Goal: Information Seeking & Learning: Learn about a topic

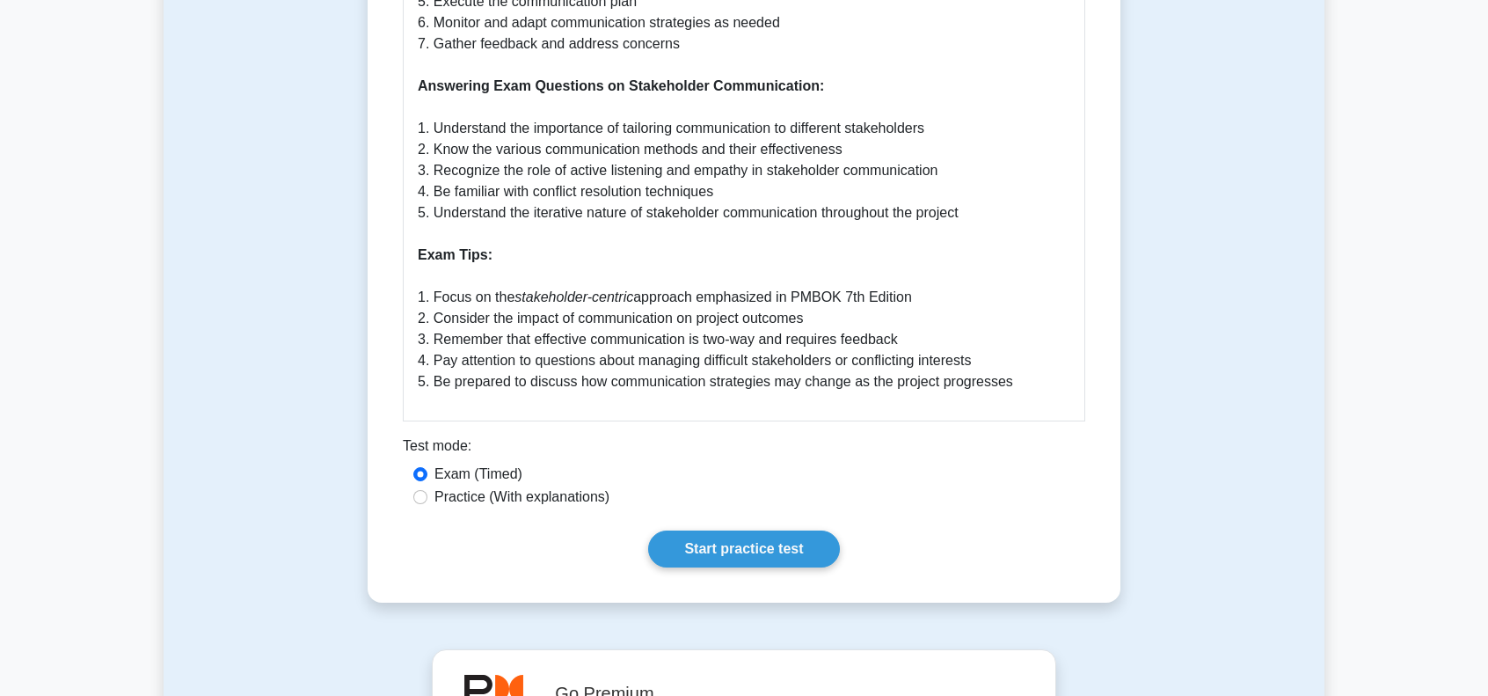
scroll to position [1055, 0]
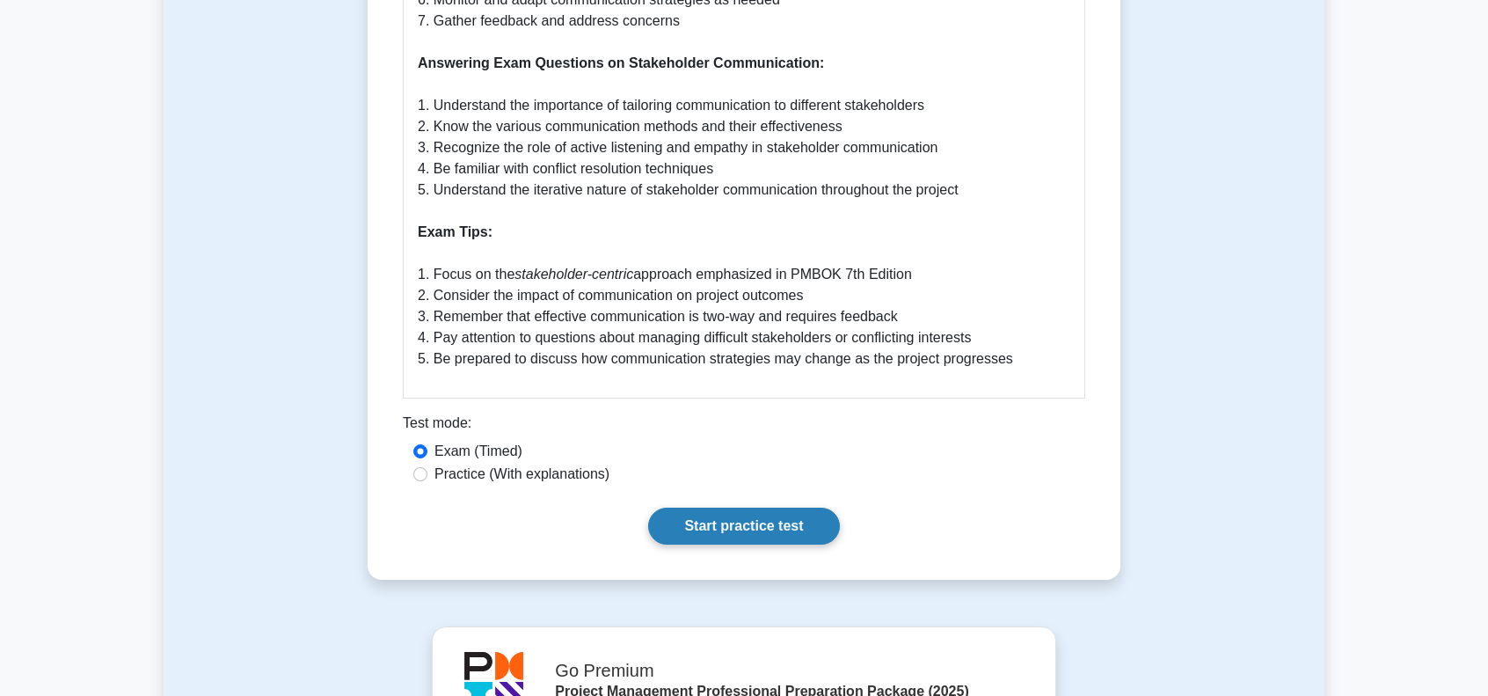
click at [774, 544] on link "Start practice test" at bounding box center [743, 525] width 191 height 37
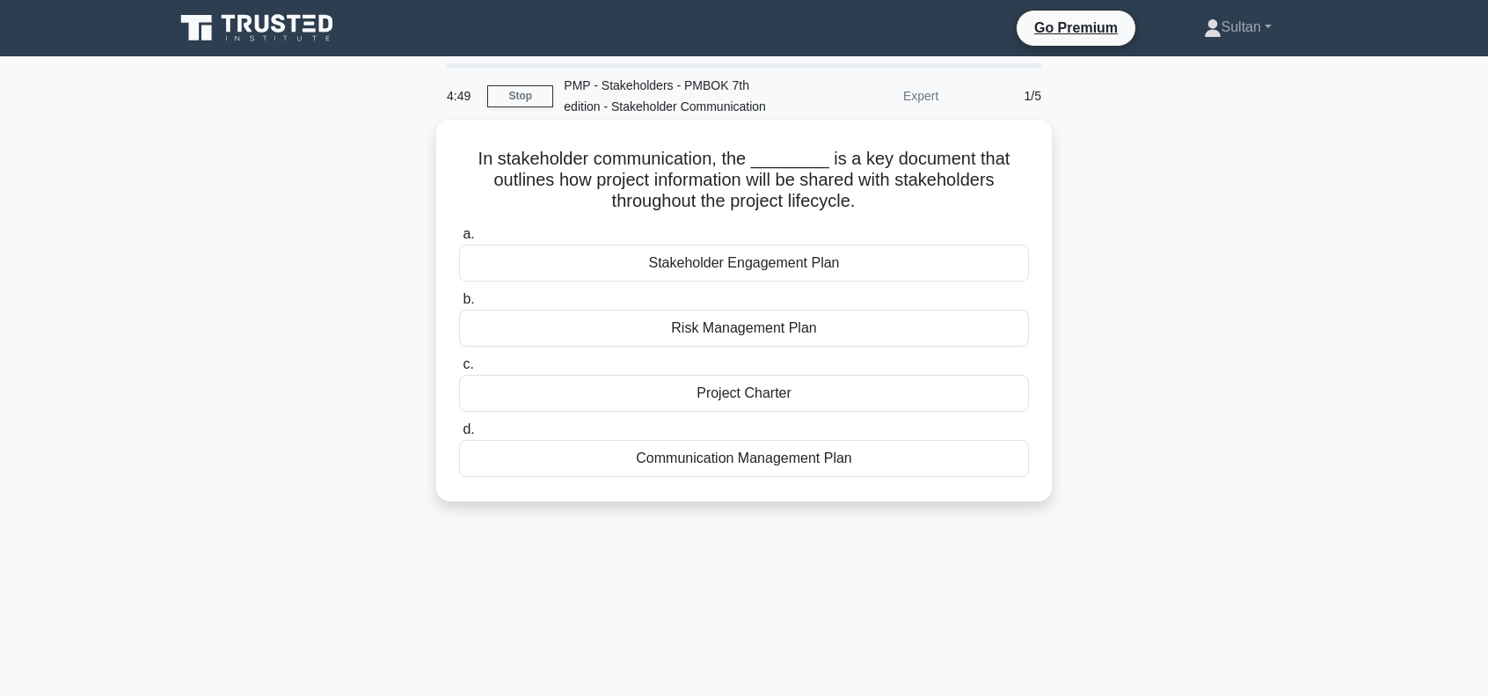
click at [771, 265] on div "Stakeholder Engagement Plan" at bounding box center [744, 262] width 570 height 37
click at [459, 240] on input "a. Stakeholder Engagement Plan" at bounding box center [459, 234] width 0 height 11
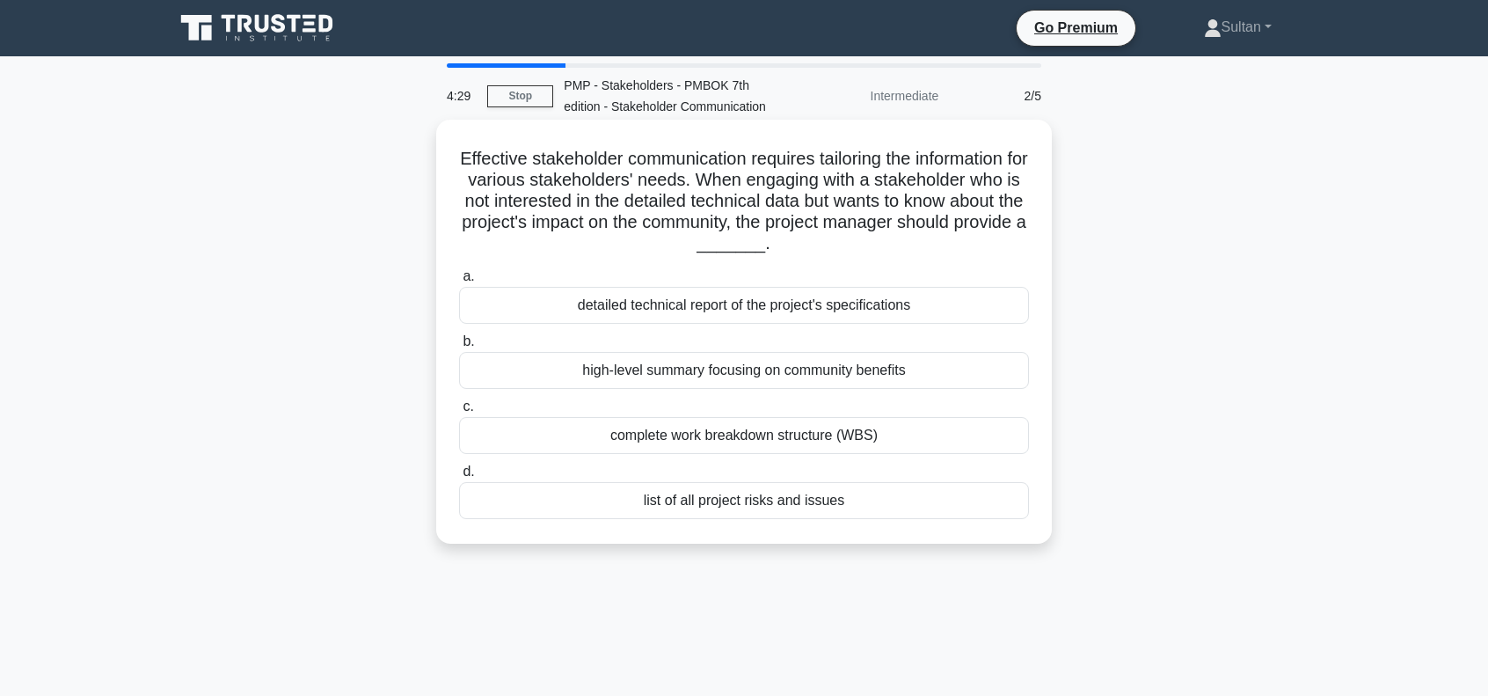
click at [658, 370] on div "high-level summary focusing on community benefits" at bounding box center [744, 370] width 570 height 37
click at [459, 347] on input "b. high-level summary focusing on community benefits" at bounding box center [459, 341] width 0 height 11
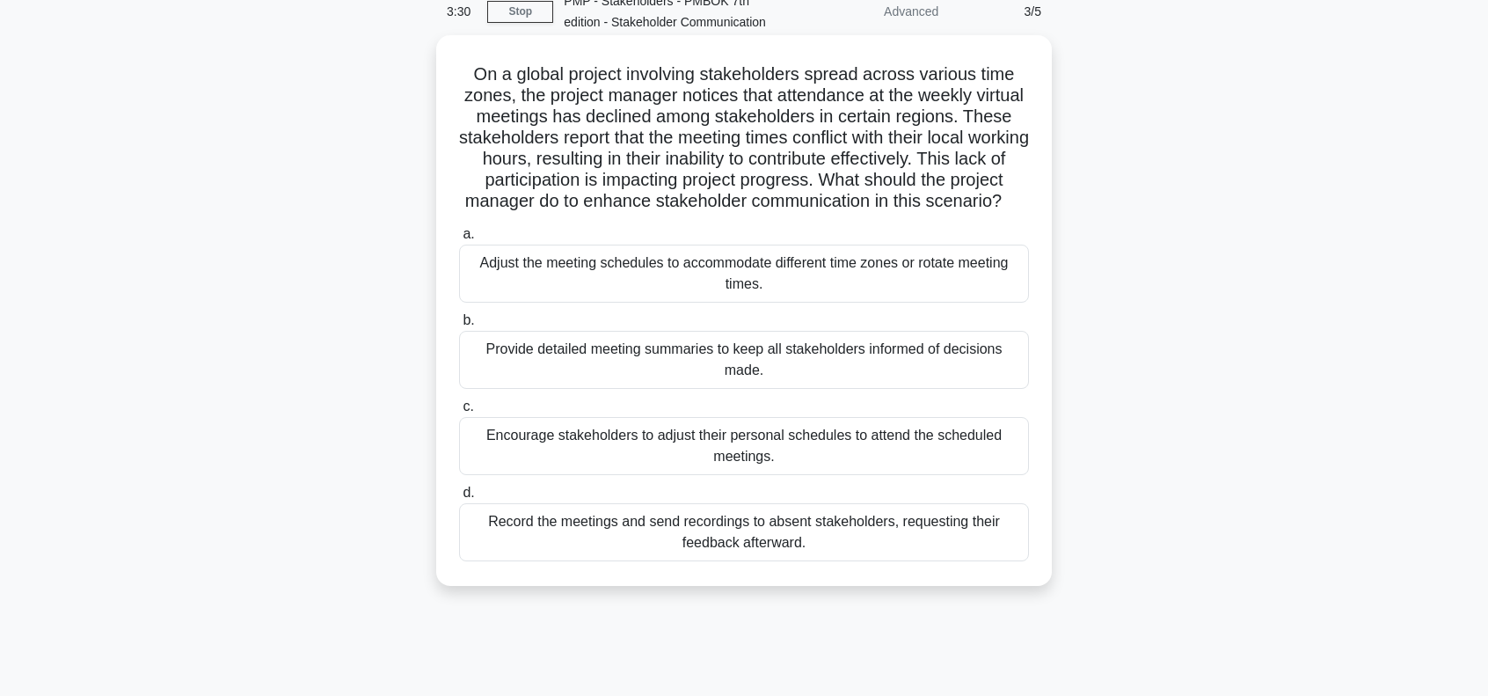
scroll to position [88, 0]
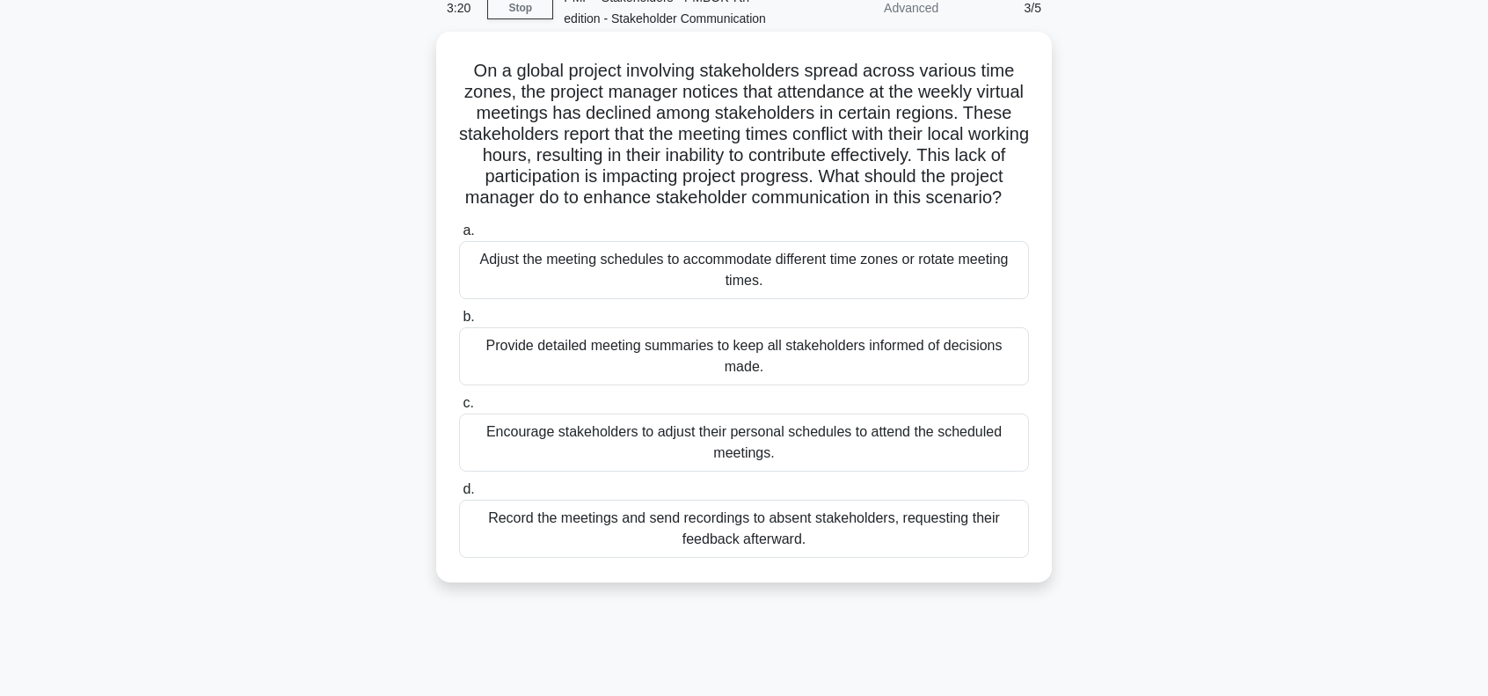
click at [587, 287] on div "Adjust the meeting schedules to accommodate different time zones or rotate meet…" at bounding box center [744, 270] width 570 height 58
click at [459, 237] on input "a. Adjust the meeting schedules to accommodate different time zones or rotate m…" at bounding box center [459, 230] width 0 height 11
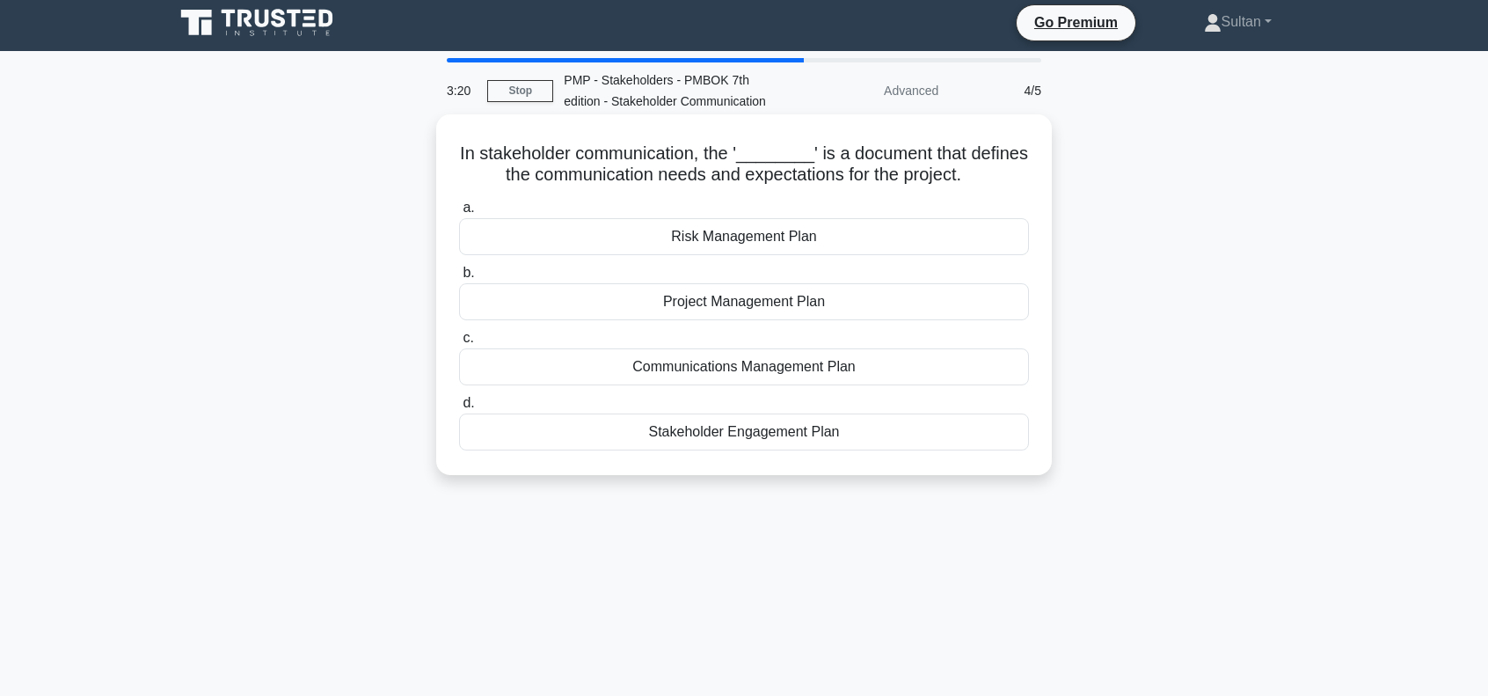
scroll to position [0, 0]
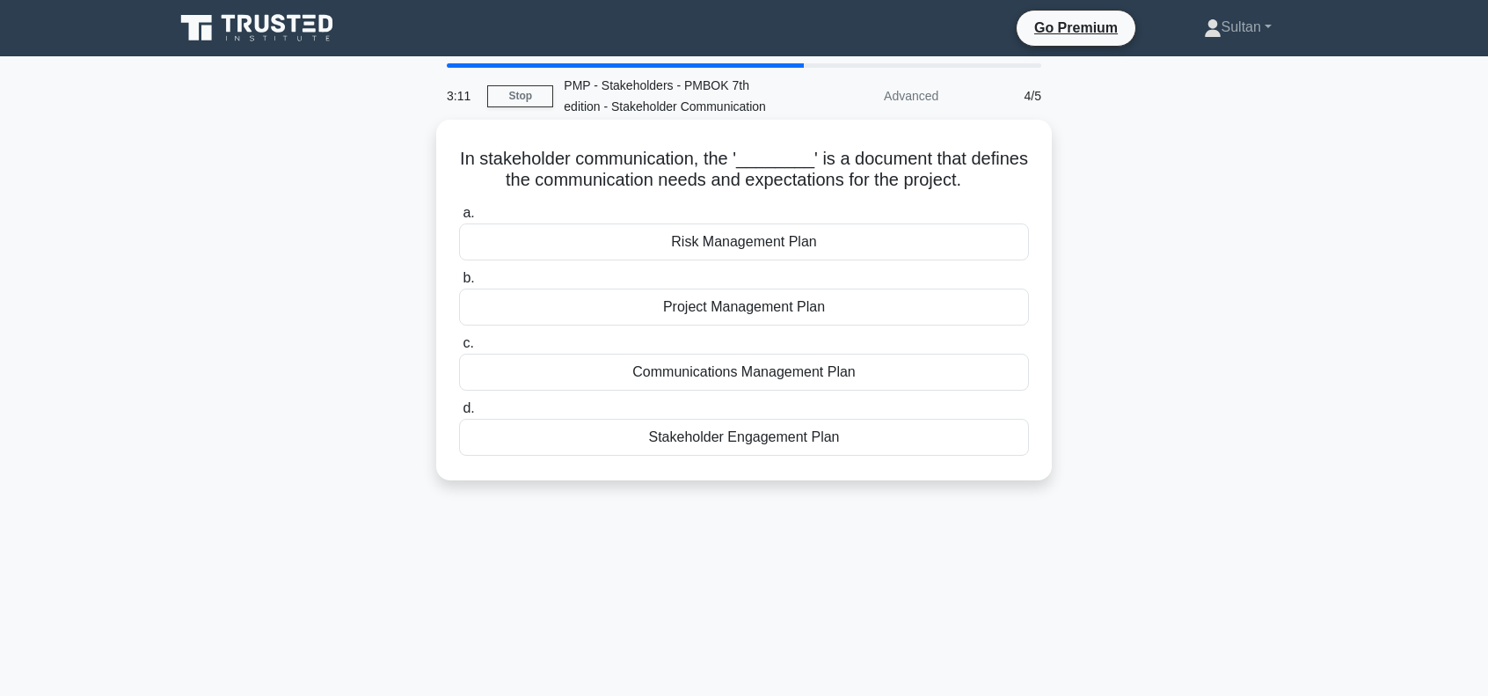
click at [705, 370] on div "Communications Management Plan" at bounding box center [744, 372] width 570 height 37
click at [459, 349] on input "c. Communications Management Plan" at bounding box center [459, 343] width 0 height 11
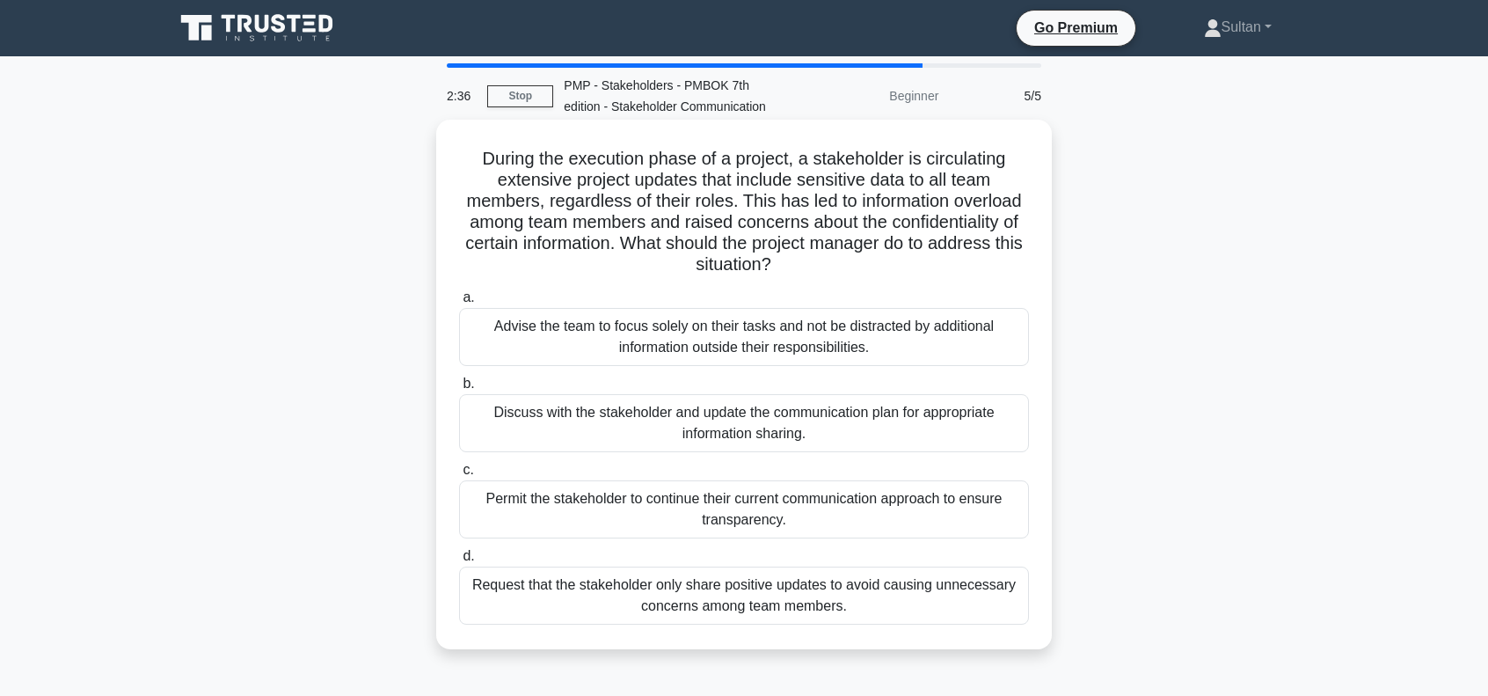
click at [779, 414] on div "Discuss with the stakeholder and update the communication plan for appropriate …" at bounding box center [744, 423] width 570 height 58
click at [459, 390] on input "b. Discuss with the stakeholder and update the communication plan for appropria…" at bounding box center [459, 383] width 0 height 11
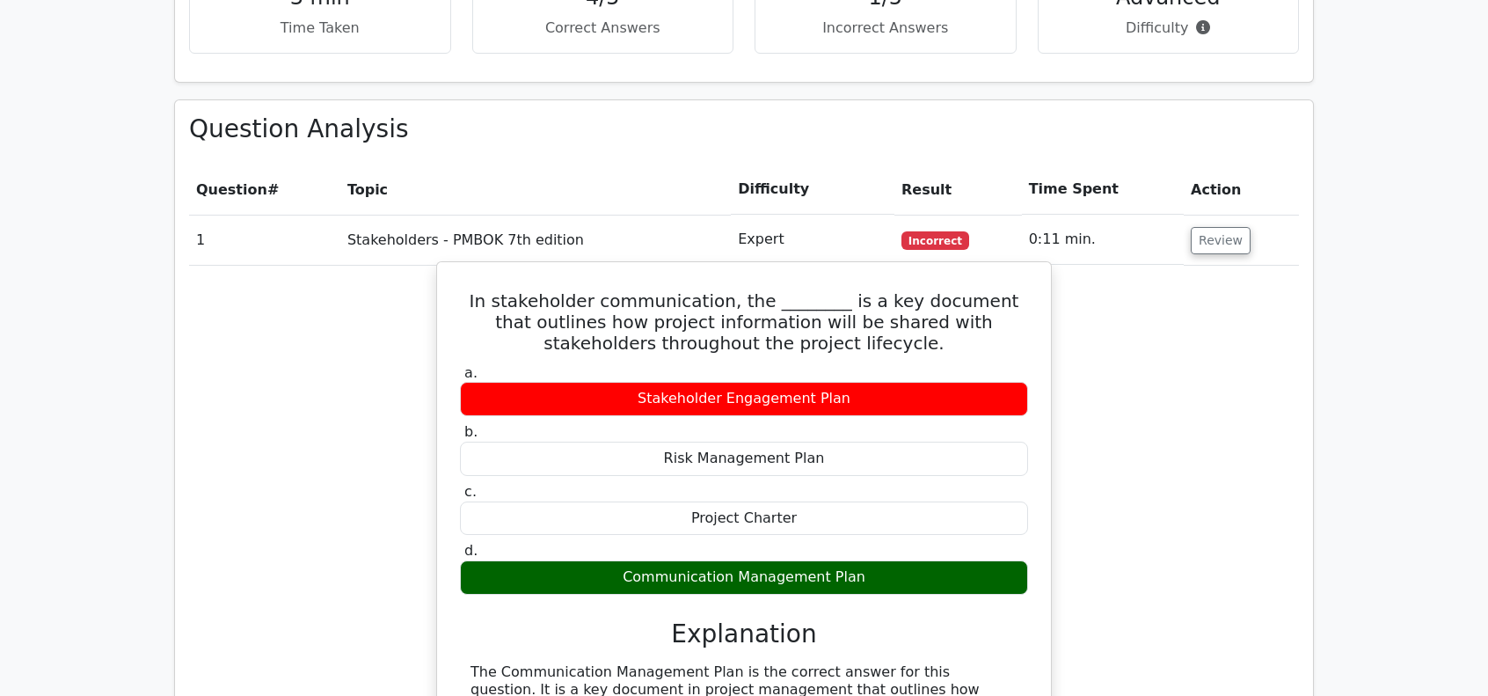
scroll to position [1231, 0]
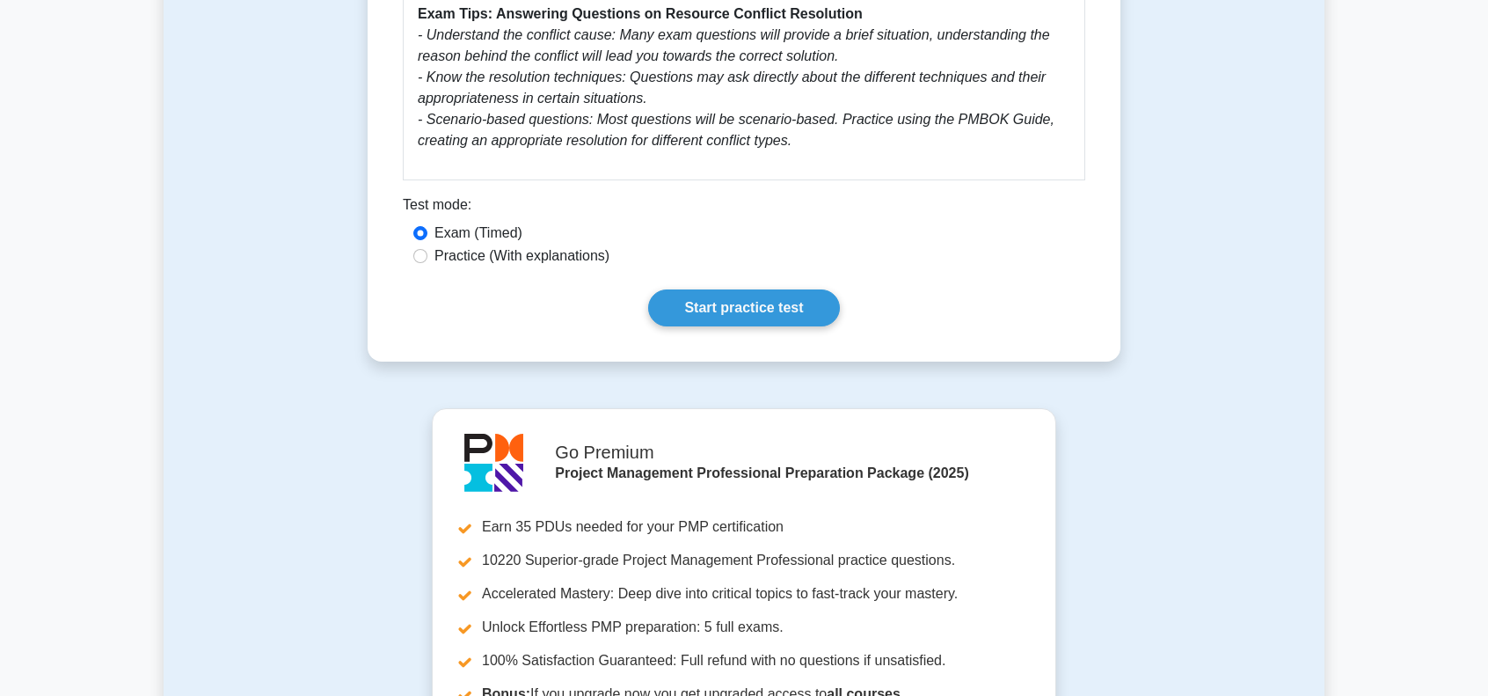
scroll to position [879, 0]
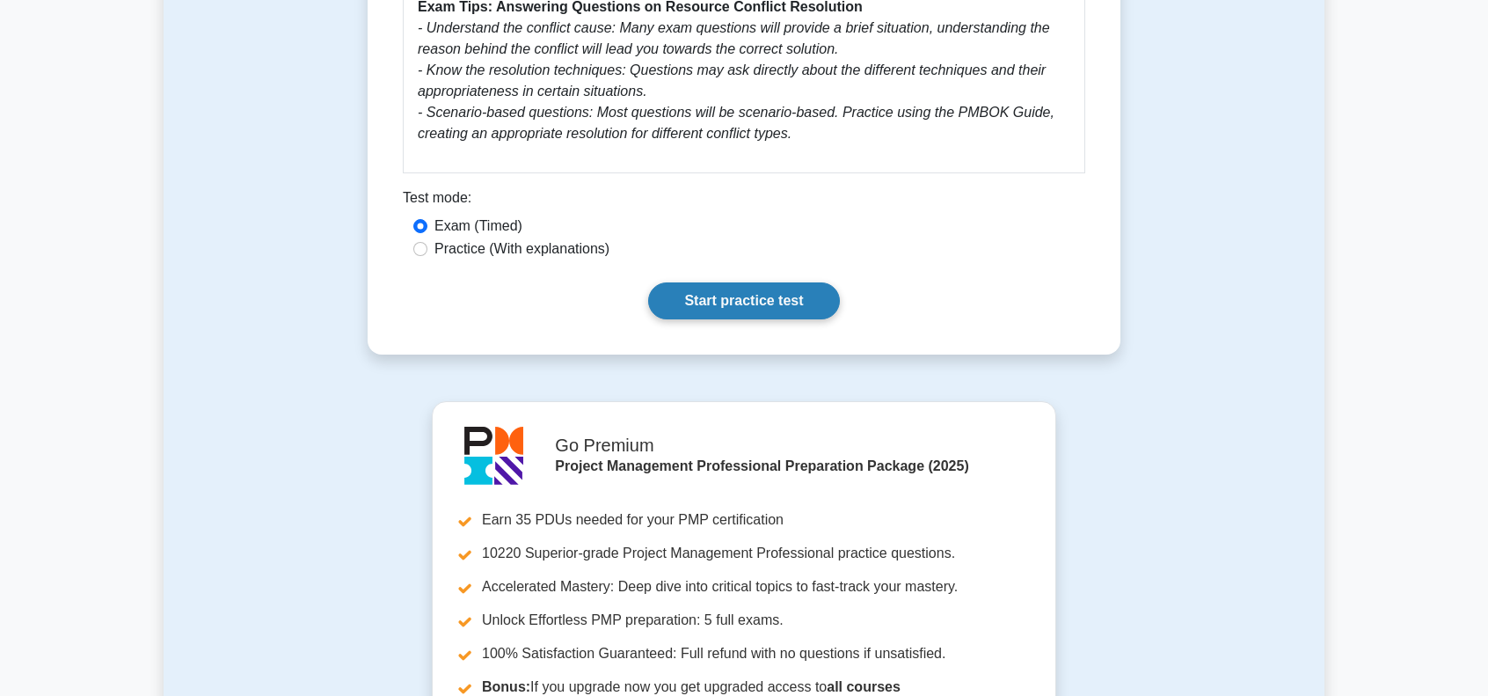
click at [735, 298] on link "Start practice test" at bounding box center [743, 300] width 191 height 37
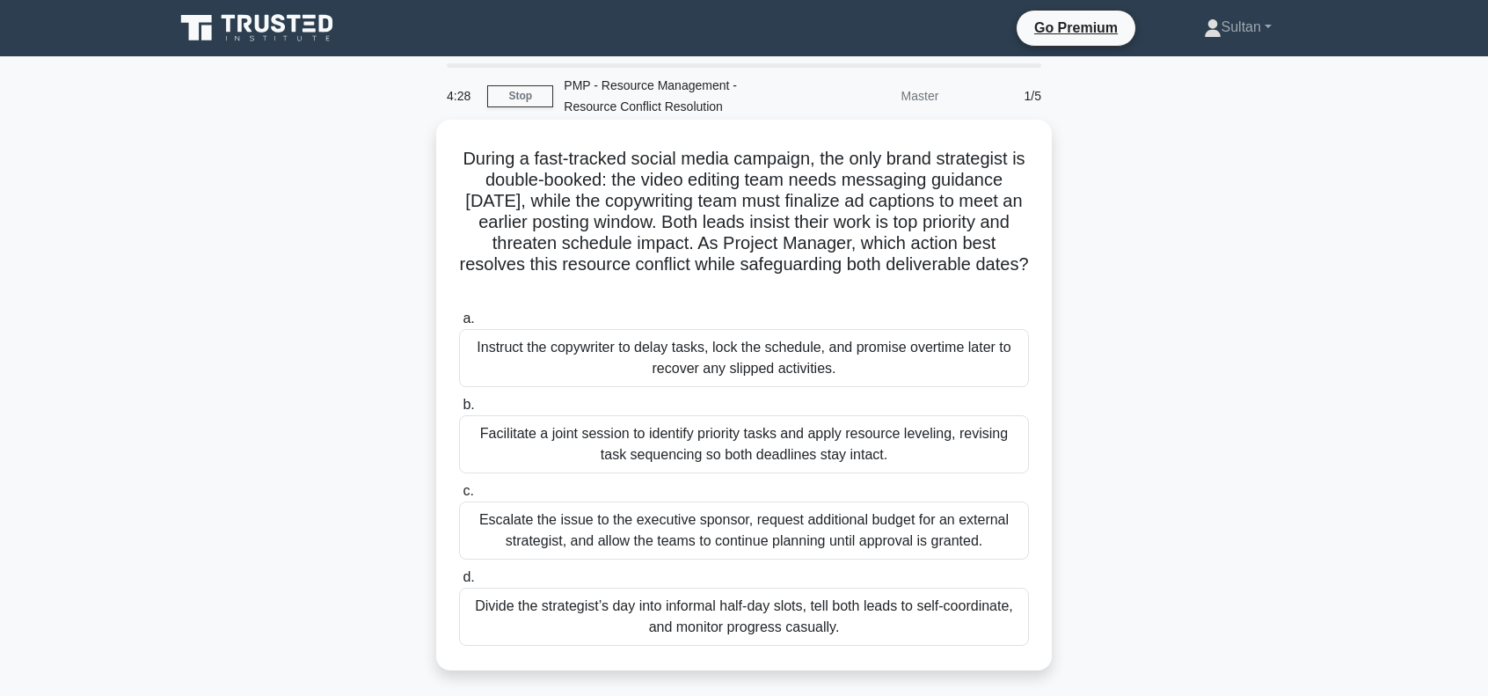
click at [744, 449] on div "Facilitate a joint session to identify priority tasks and apply resource leveli…" at bounding box center [744, 444] width 570 height 58
click at [459, 411] on input "b. Facilitate a joint session to identify priority tasks and apply resource lev…" at bounding box center [459, 404] width 0 height 11
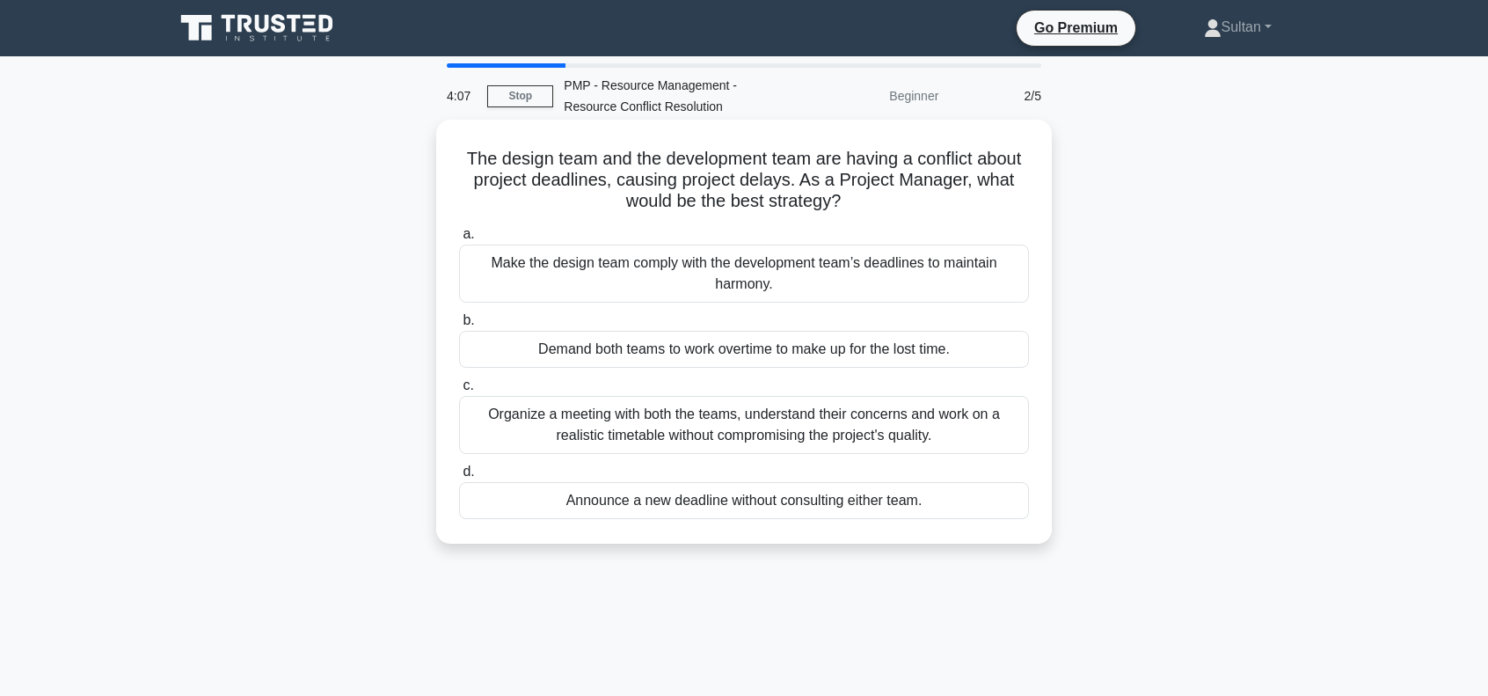
click at [614, 436] on div "Organize a meeting with both the teams, understand their concerns and work on a…" at bounding box center [744, 425] width 570 height 58
click at [459, 391] on input "c. Organize a meeting with both the teams, understand their concerns and work o…" at bounding box center [459, 385] width 0 height 11
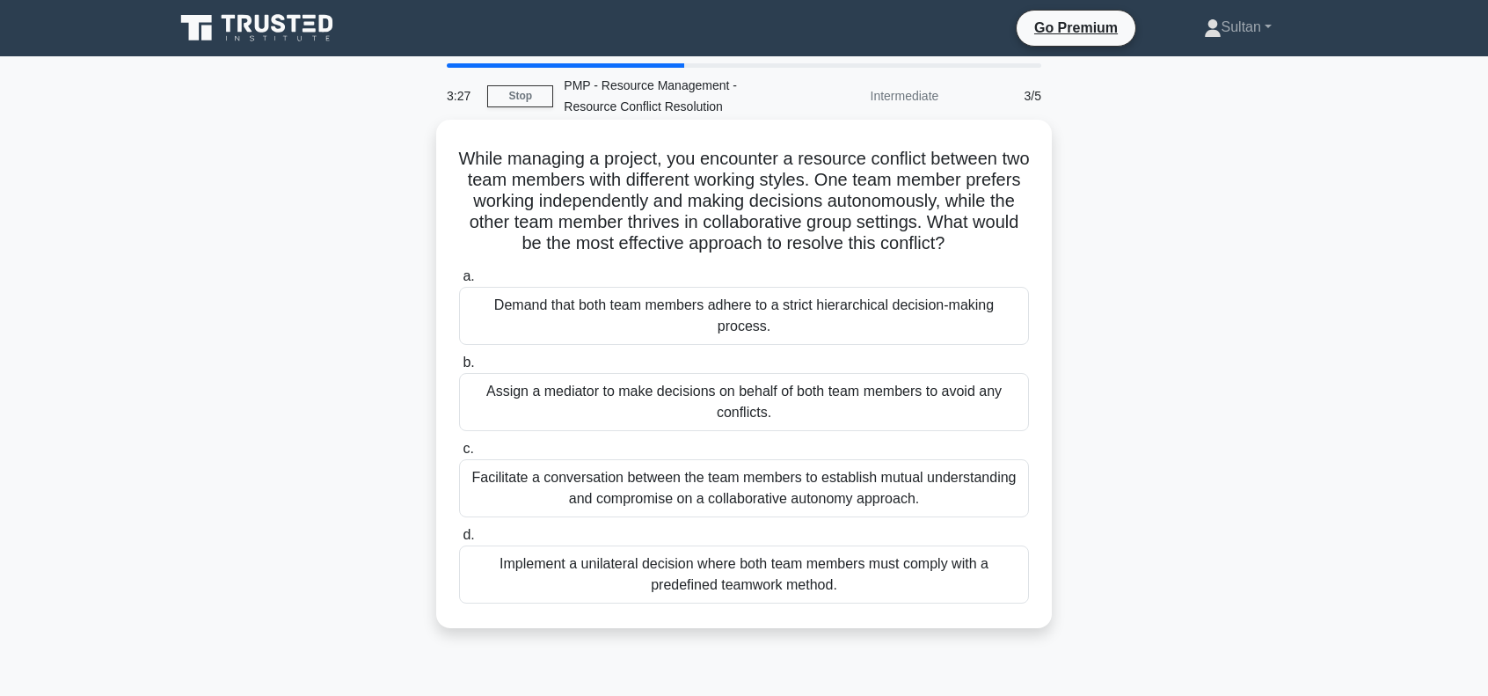
click at [746, 492] on div "Facilitate a conversation between the team members to establish mutual understa…" at bounding box center [744, 488] width 570 height 58
click at [459, 455] on input "c. Facilitate a conversation between the team members to establish mutual under…" at bounding box center [459, 448] width 0 height 11
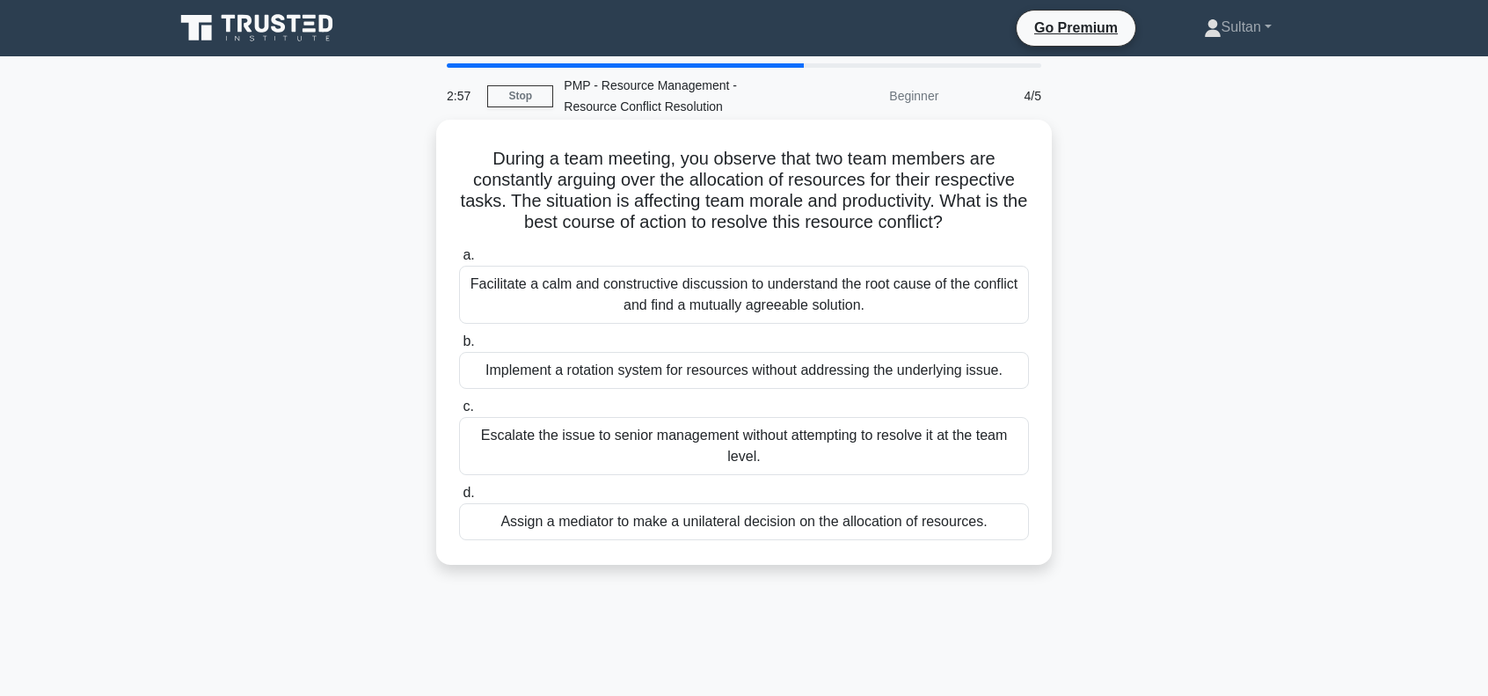
click at [747, 305] on div "Facilitate a calm and constructive discussion to understand the root cause of t…" at bounding box center [744, 295] width 570 height 58
click at [459, 261] on input "a. Facilitate a calm and constructive discussion to understand the root cause o…" at bounding box center [459, 255] width 0 height 11
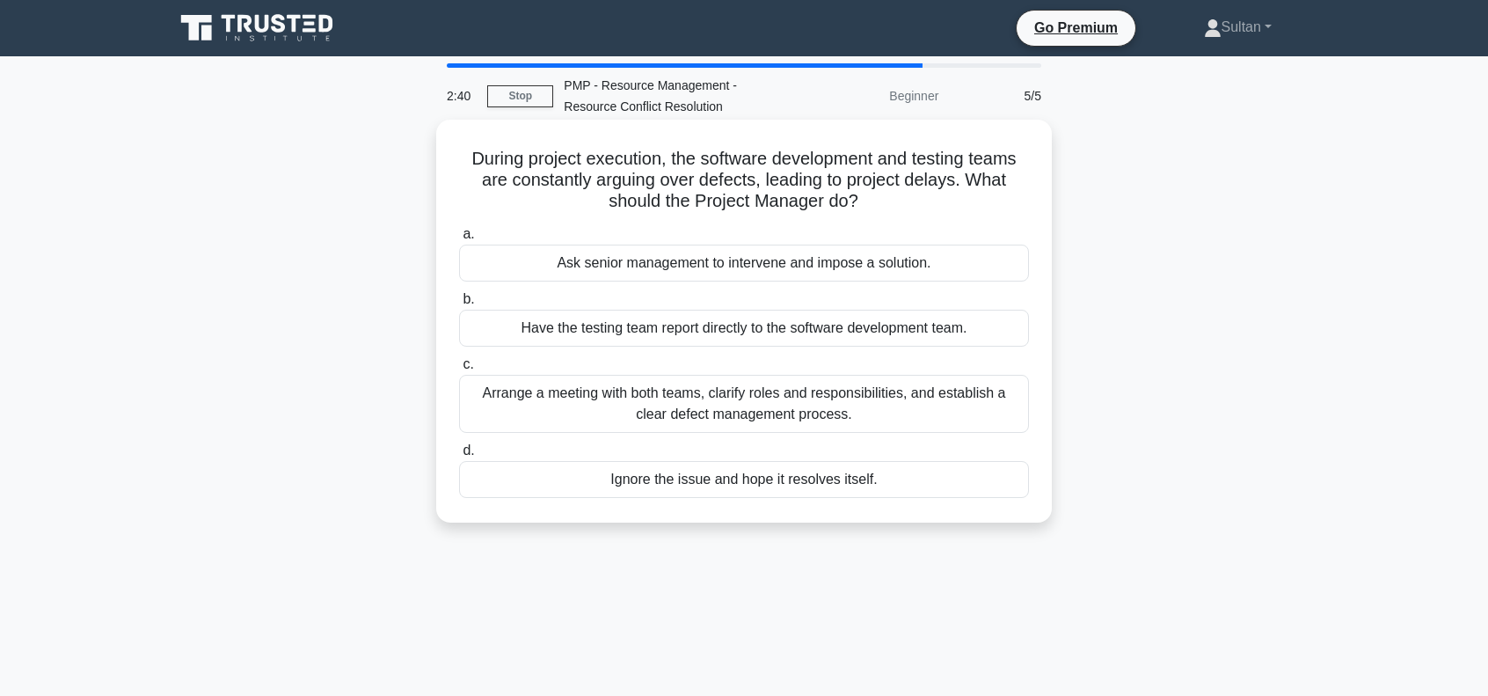
click at [719, 404] on div "Arrange a meeting with both teams, clarify roles and responsibilities, and esta…" at bounding box center [744, 404] width 570 height 58
click at [459, 370] on input "c. Arrange a meeting with both teams, clarify roles and responsibilities, and e…" at bounding box center [459, 364] width 0 height 11
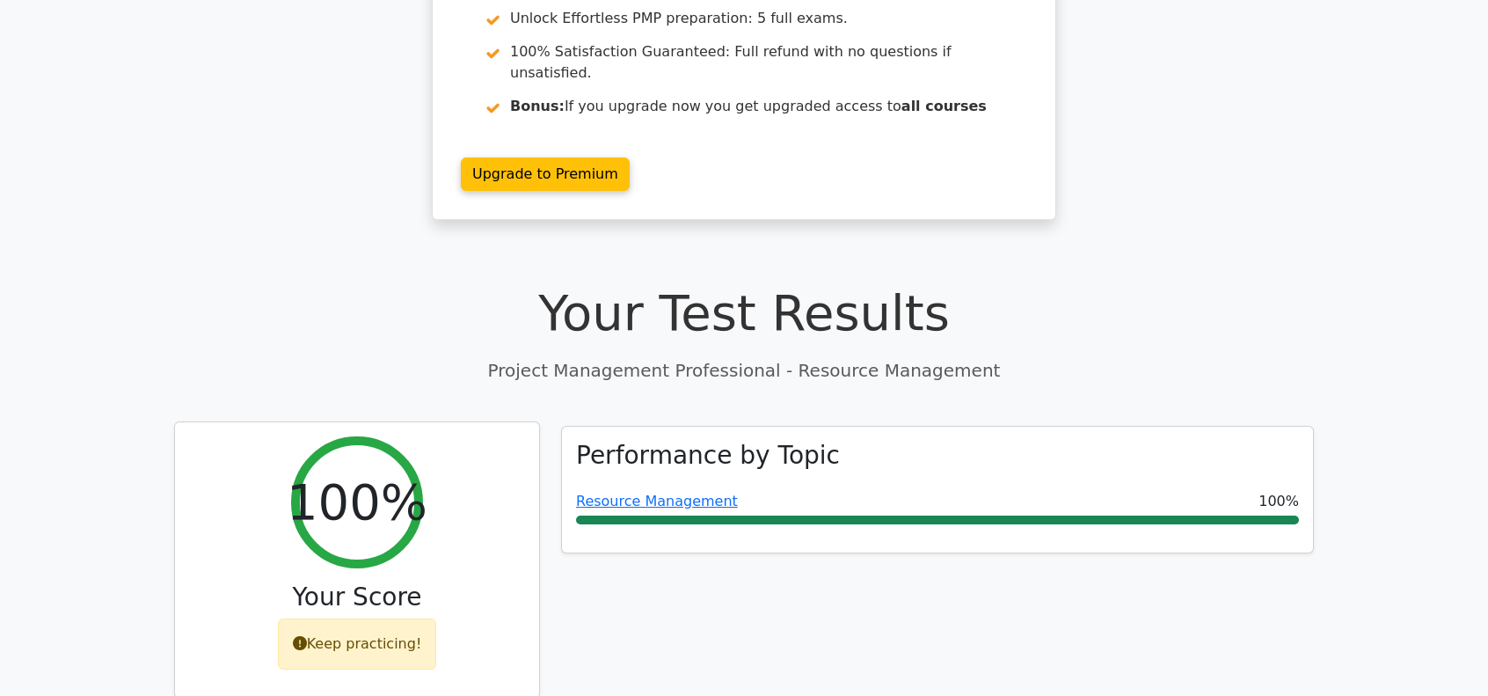
scroll to position [352, 0]
